Goal: Transaction & Acquisition: Purchase product/service

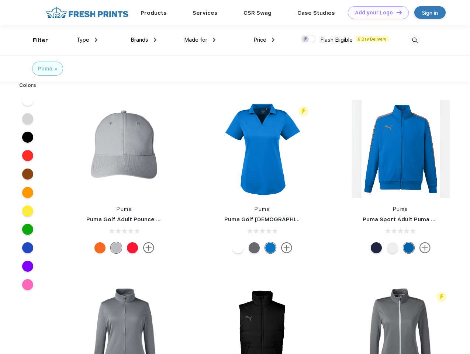
click at [375, 13] on link "Add your Logo Design Tool" at bounding box center [378, 12] width 61 height 13
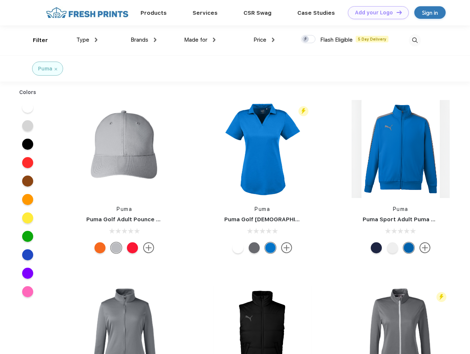
click at [0, 0] on div "Design Tool" at bounding box center [0, 0] width 0 height 0
click at [396, 12] on link "Add your Logo Design Tool" at bounding box center [378, 12] width 61 height 13
click at [35, 40] on div "Filter" at bounding box center [40, 40] width 15 height 8
click at [87, 40] on span "Type" at bounding box center [82, 39] width 13 height 7
click at [143, 40] on span "Brands" at bounding box center [139, 39] width 18 height 7
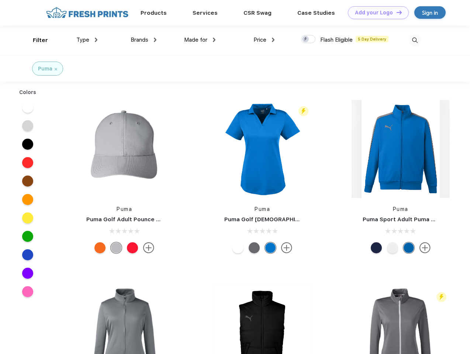
click at [200, 40] on span "Made for" at bounding box center [195, 39] width 23 height 7
click at [264, 40] on span "Price" at bounding box center [259, 39] width 13 height 7
click at [308, 39] on div at bounding box center [308, 39] width 14 height 8
click at [306, 39] on input "checkbox" at bounding box center [303, 37] width 5 height 5
click at [414, 40] on img at bounding box center [414, 40] width 12 height 12
